Goal: Find contact information: Find contact information

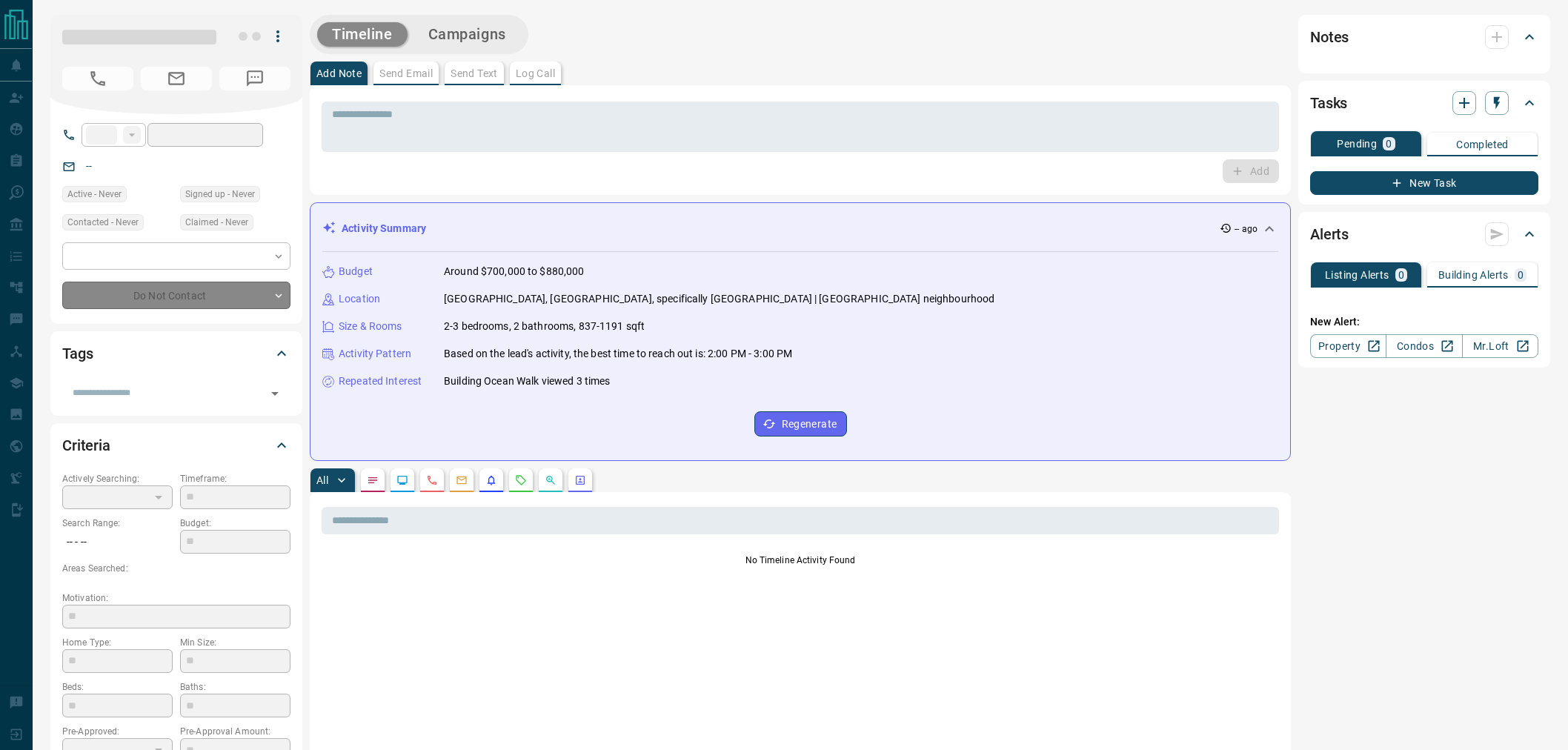
type input "**"
type input "**********"
type input "*"
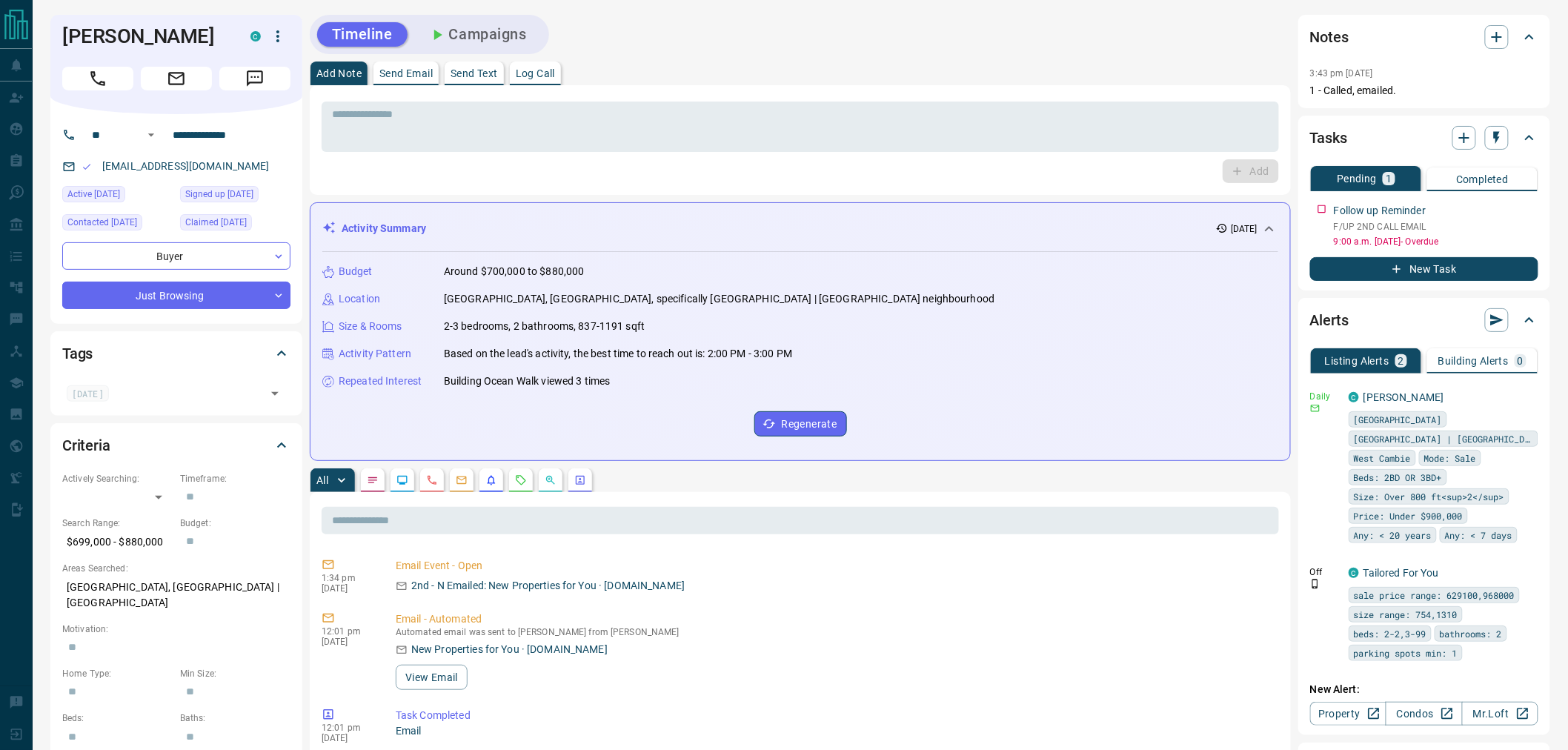
click at [115, 35] on h1 "[PERSON_NAME]" at bounding box center [144, 36] width 166 height 24
copy div "[PERSON_NAME]"
drag, startPoint x: 255, startPoint y: 135, endPoint x: 153, endPoint y: 135, distance: 102.0
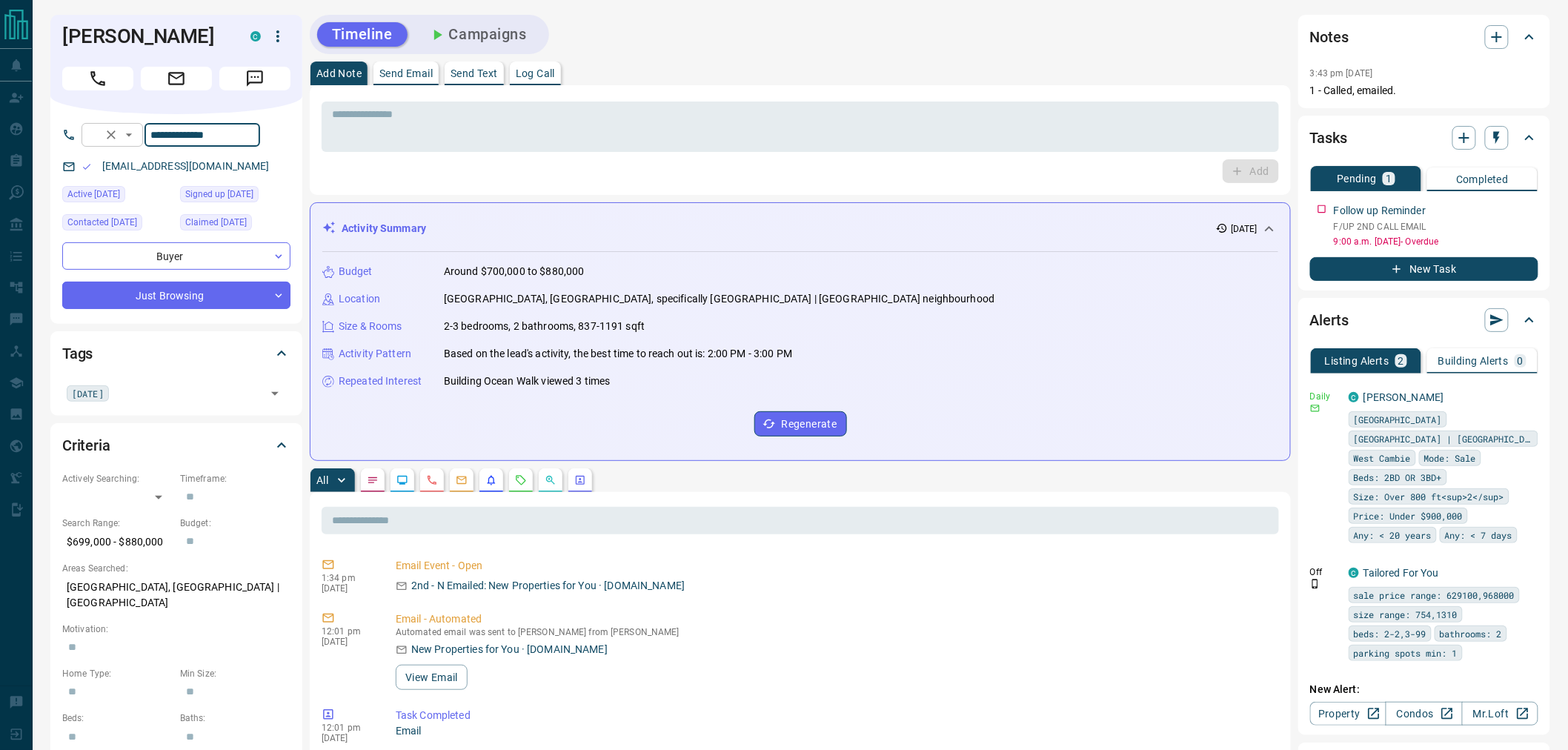
click at [153, 135] on div "**********" at bounding box center [171, 134] width 179 height 24
drag, startPoint x: 228, startPoint y: 168, endPoint x: 100, endPoint y: 167, distance: 128.0
click at [100, 167] on div "[EMAIL_ADDRESS][DOMAIN_NAME]" at bounding box center [176, 167] width 228 height 25
copy link "[EMAIL_ADDRESS][DOMAIN_NAME]"
click at [132, 536] on p "$699,000 - $880,000" at bounding box center [117, 542] width 111 height 25
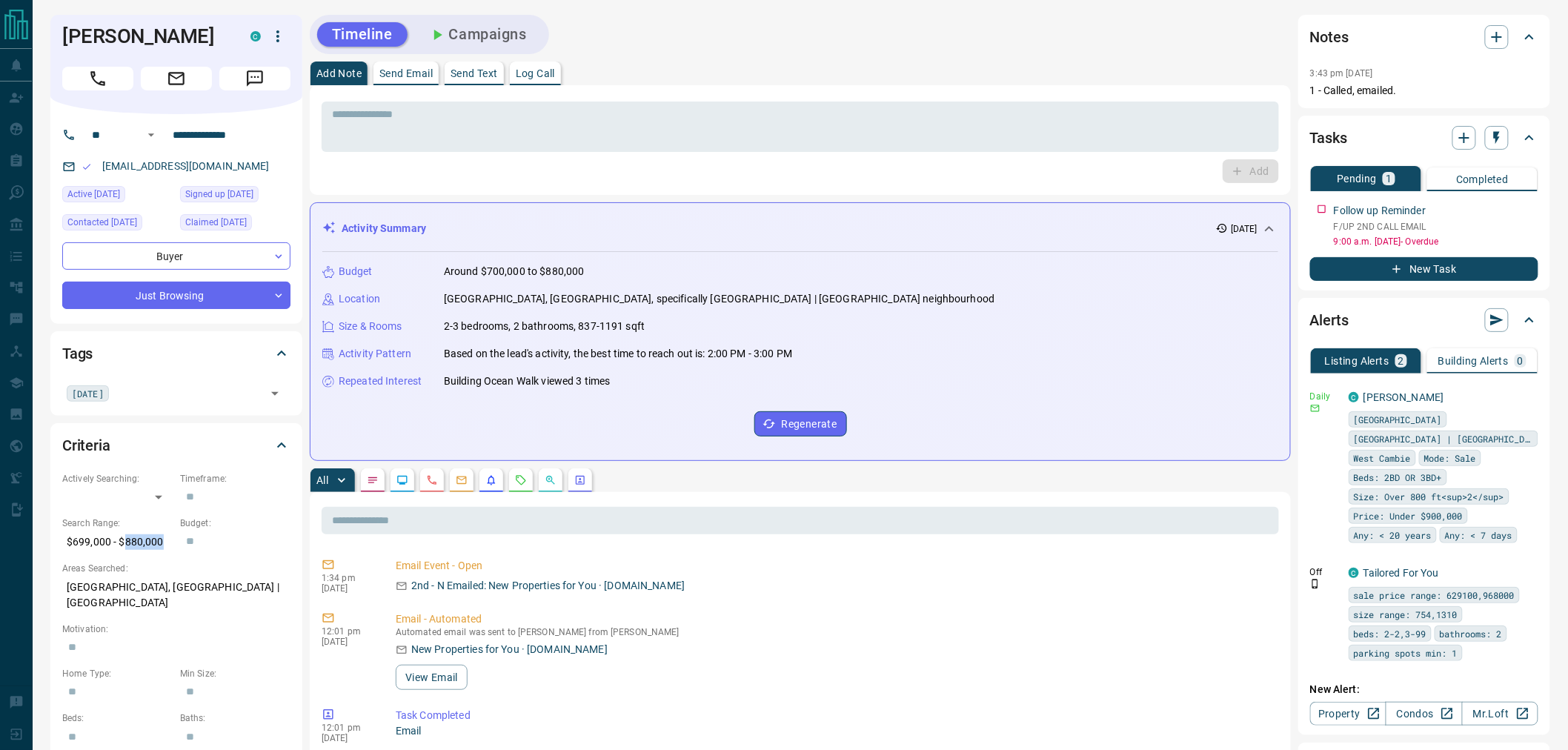
click at [132, 536] on p "$699,000 - $880,000" at bounding box center [117, 542] width 111 height 25
copy p "$699,000 - $880,000"
click at [182, 587] on p "[GEOGRAPHIC_DATA], [GEOGRAPHIC_DATA] | [GEOGRAPHIC_DATA]" at bounding box center [176, 595] width 228 height 40
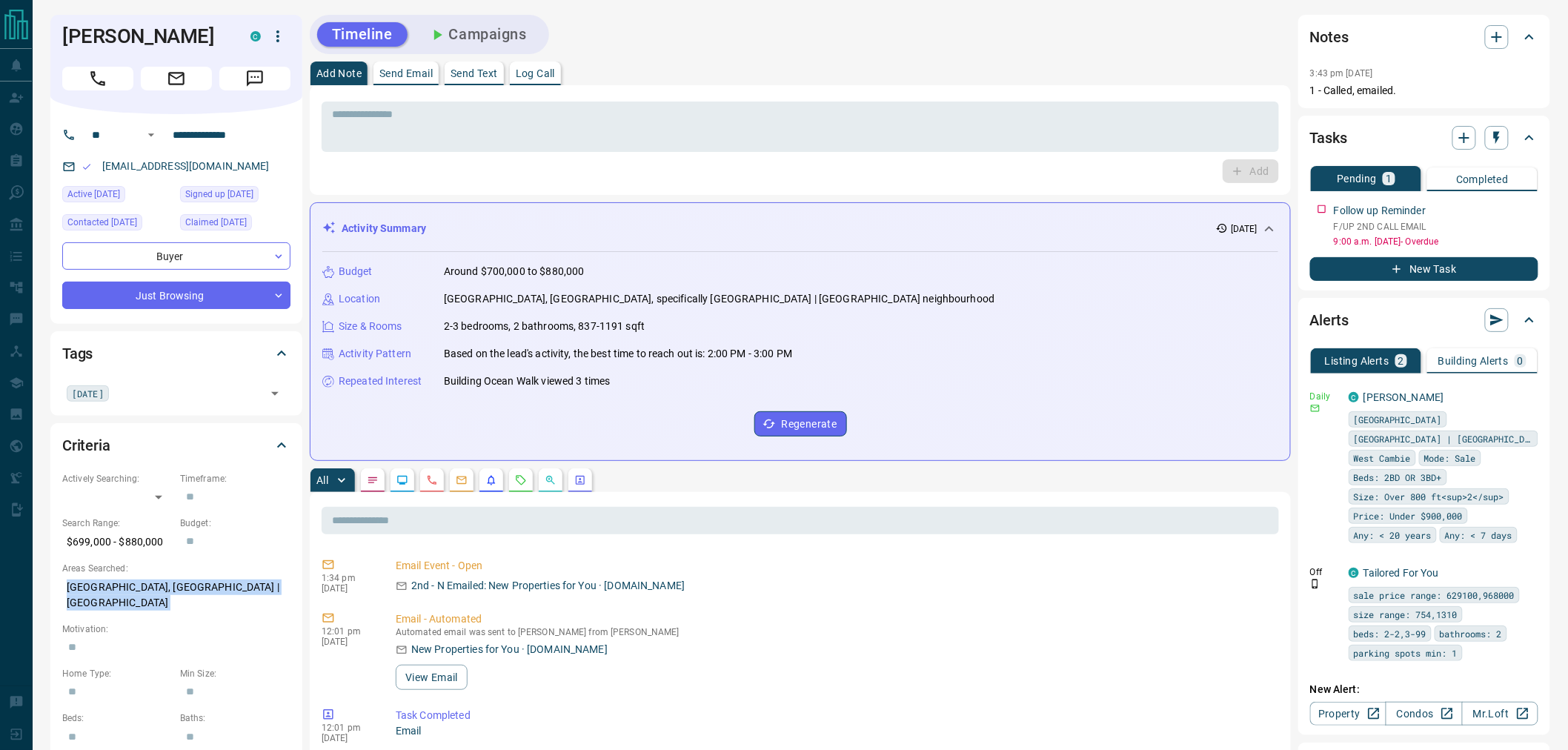
click at [182, 587] on p "[GEOGRAPHIC_DATA], [GEOGRAPHIC_DATA] | [GEOGRAPHIC_DATA]" at bounding box center [176, 595] width 228 height 40
copy p "[GEOGRAPHIC_DATA], [GEOGRAPHIC_DATA] | [GEOGRAPHIC_DATA]"
